Goal: Information Seeking & Learning: Learn about a topic

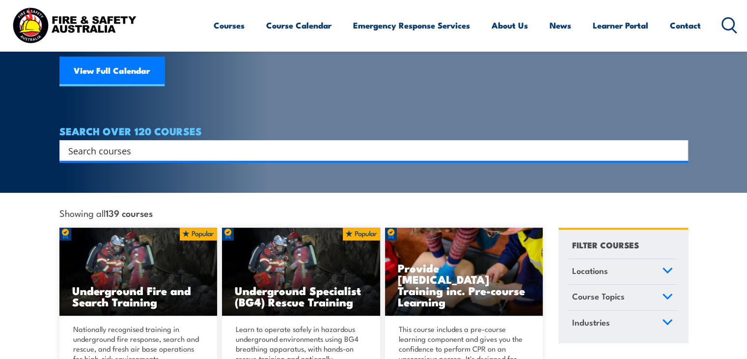
click at [164, 150] on div "Search Filter by Locations [GEOGRAPHIC_DATA] [GEOGRAPHIC_DATA] [GEOGRAPHIC_DATA…" at bounding box center [373, 150] width 629 height 21
click at [145, 143] on input "Search input" at bounding box center [367, 150] width 599 height 15
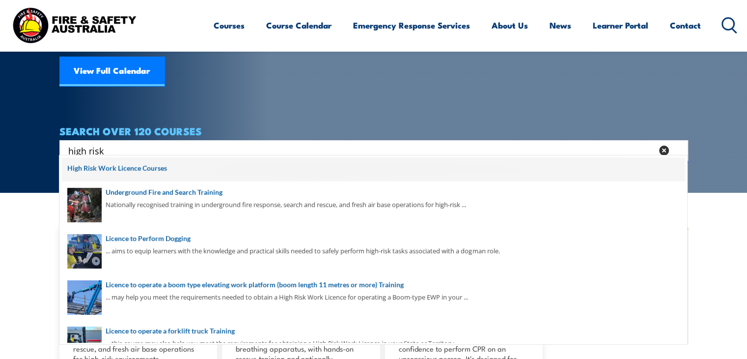
type input "high risk"
click at [157, 170] on span at bounding box center [373, 169] width 623 height 25
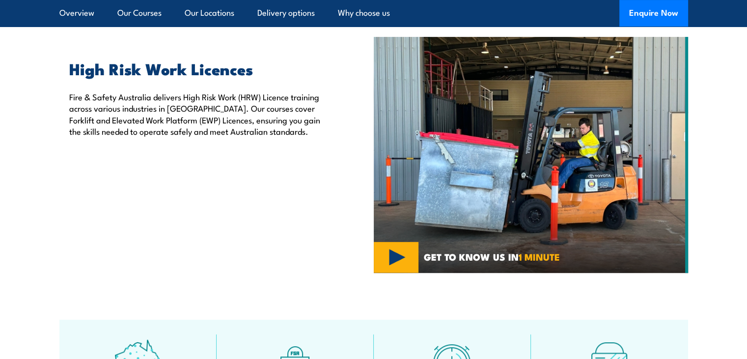
scroll to position [313, 0]
